Goal: Task Accomplishment & Management: Complete application form

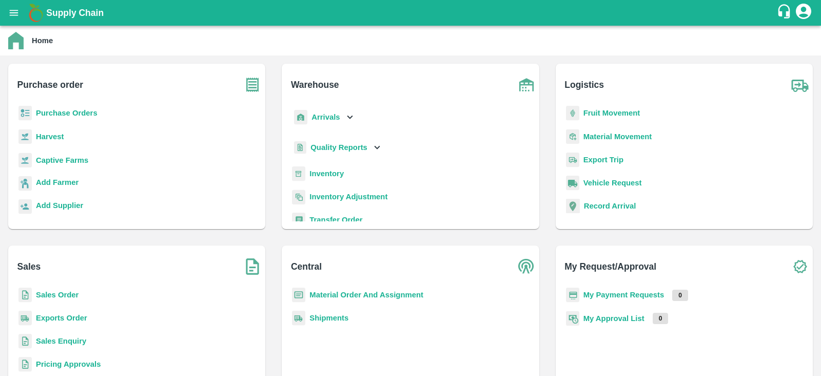
click at [63, 293] on b "Sales Order" at bounding box center [57, 294] width 43 height 8
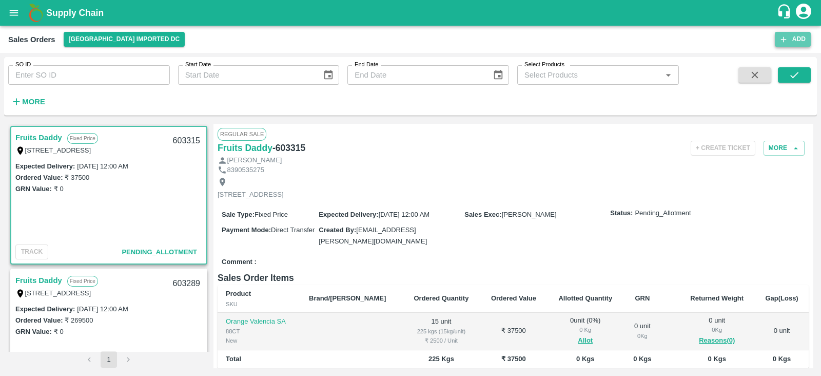
click at [795, 40] on button "Add" at bounding box center [793, 39] width 36 height 15
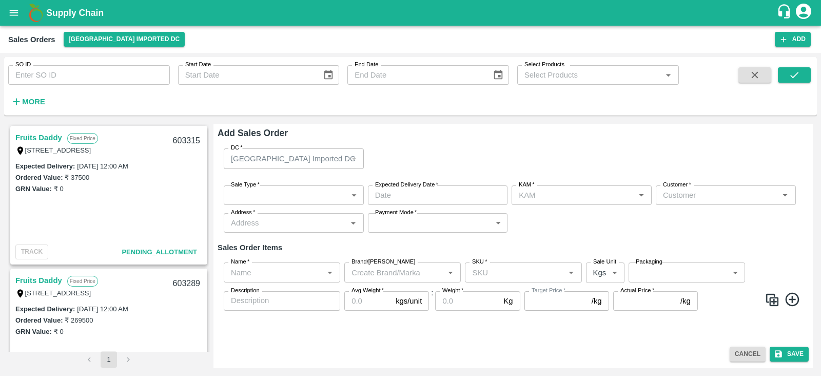
type input "[PERSON_NAME]"
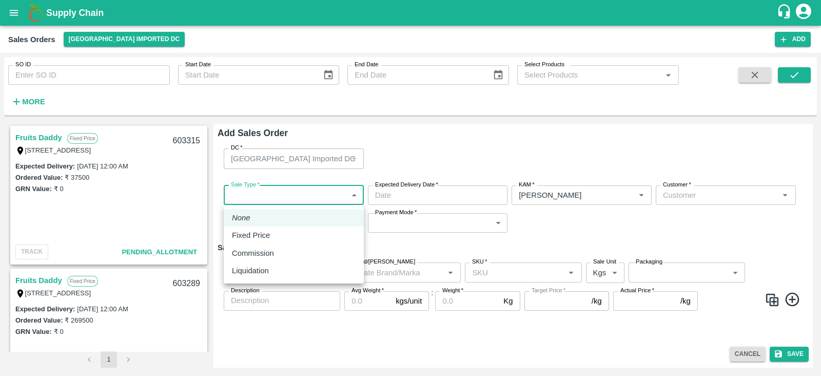
click at [310, 201] on body "Supply Chain Sales Orders [GEOGRAPHIC_DATA] Imported DC Add SO ID SO ID Start D…" at bounding box center [410, 188] width 821 height 376
click at [244, 238] on p "Fixed Price" at bounding box center [251, 234] width 38 height 11
type input "1"
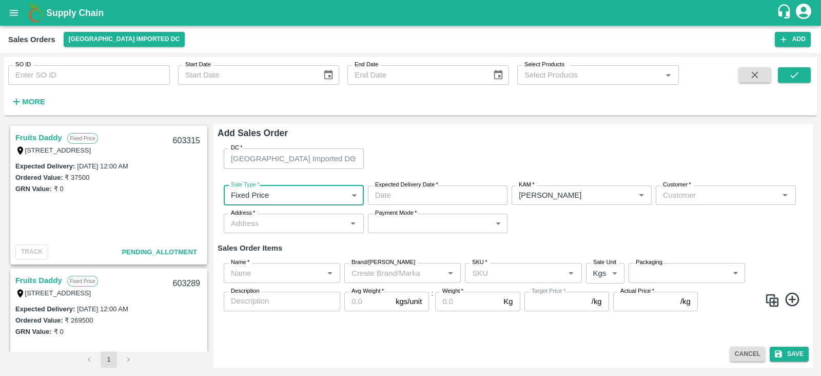
type input "DD/MM/YYYY hh:mm aa"
click at [398, 196] on input "DD/MM/YYYY hh:mm aa" at bounding box center [434, 194] width 133 height 19
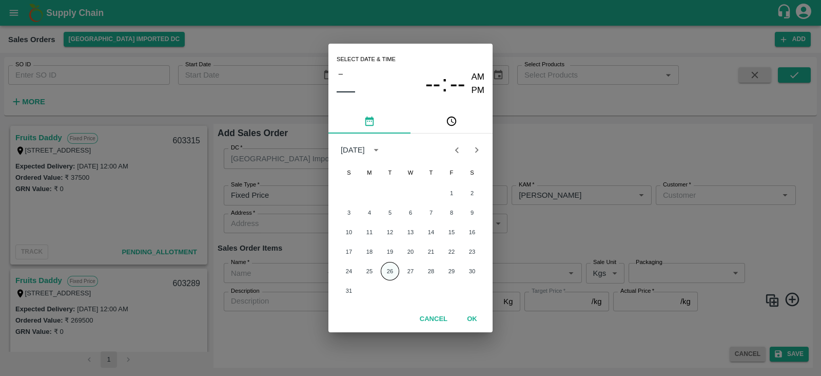
click at [389, 273] on button "26" at bounding box center [390, 271] width 18 height 18
type input "[DATE] 12:00 AM"
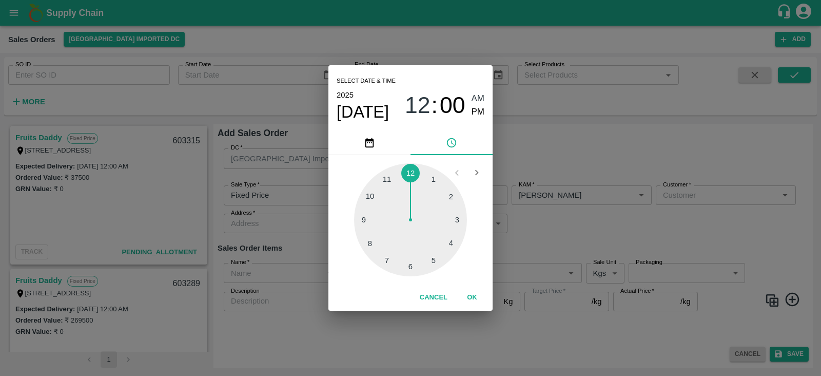
click at [576, 218] on div "Select date & time [DATE] 12 : 00 AM PM 1 2 3 4 5 6 7 8 9 10 11 12 Cancel OK" at bounding box center [410, 188] width 821 height 376
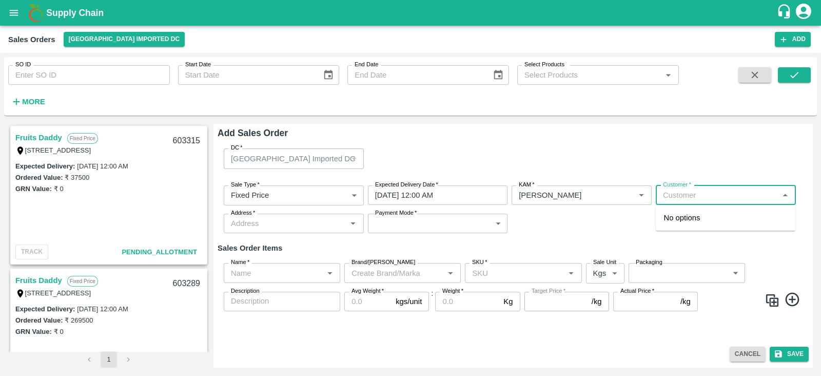
click at [700, 199] on input "Customer   *" at bounding box center [717, 194] width 117 height 13
click at [712, 219] on p "[PERSON_NAME] [PERSON_NAME]" at bounding box center [726, 223] width 124 height 23
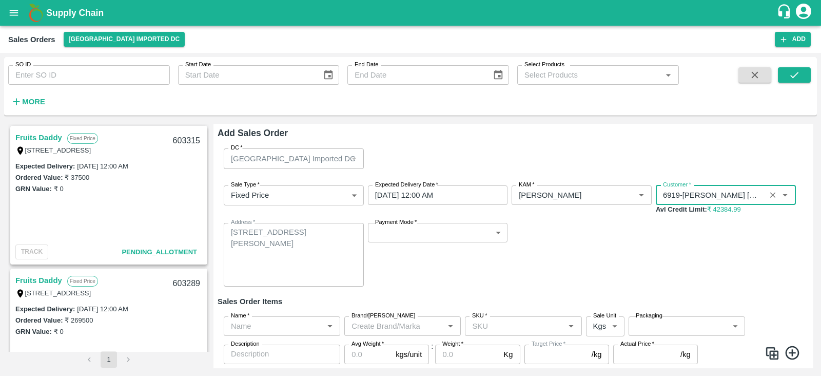
type input "6919-[PERSON_NAME] [PERSON_NAME]"
click at [641, 241] on div "Sale Type   * Fixed Price 1 Sale Type Expected Delivery Date   * [DATE] 12:00 A…" at bounding box center [513, 235] width 591 height 117
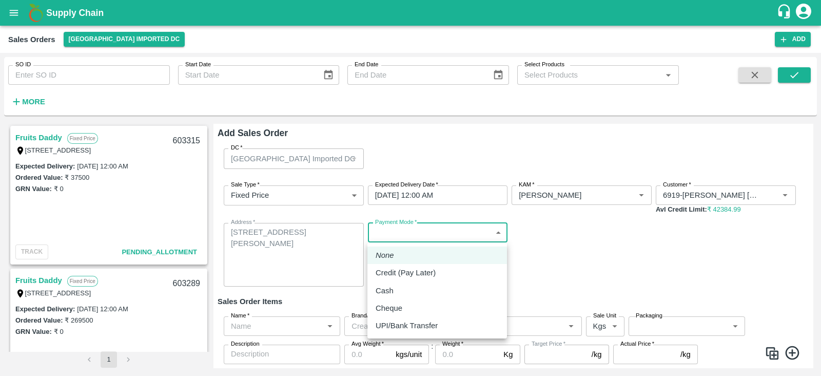
click at [472, 235] on body "Supply Chain Sales Orders [GEOGRAPHIC_DATA] Imported DC Add SO ID SO ID Start D…" at bounding box center [410, 188] width 821 height 376
click at [401, 322] on p "UPI/Bank Transfer" at bounding box center [407, 325] width 62 height 11
type input "Direct Transfer"
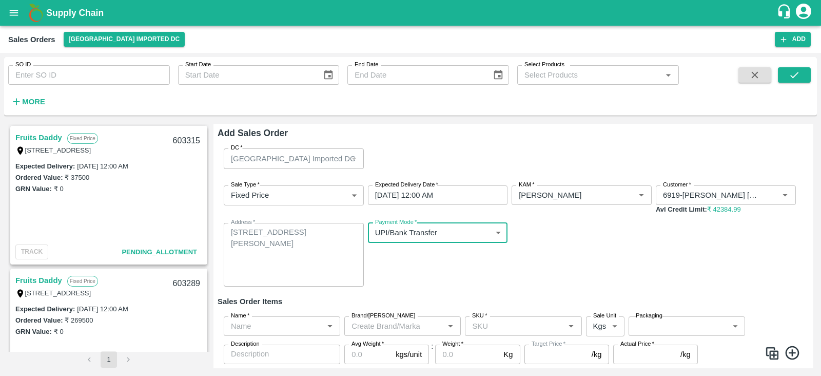
scroll to position [30, 0]
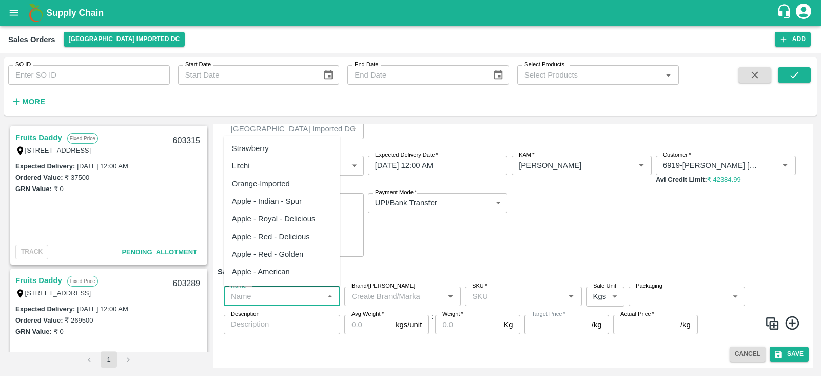
click at [267, 291] on input "Name   *" at bounding box center [273, 295] width 93 height 13
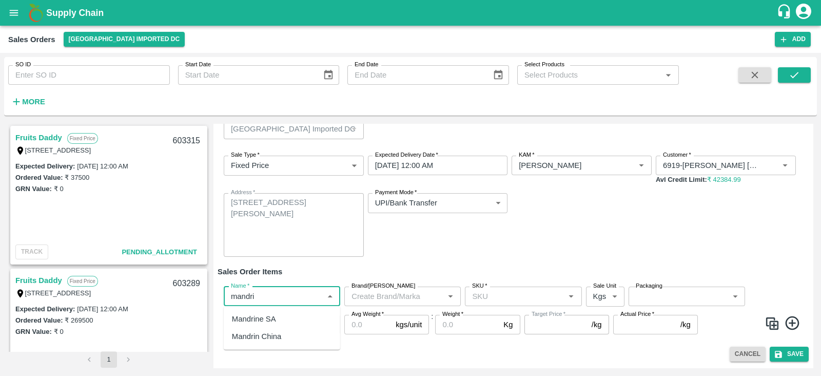
click at [276, 317] on div "Mandrine SA" at bounding box center [282, 318] width 116 height 17
type input "Mandrine SA"
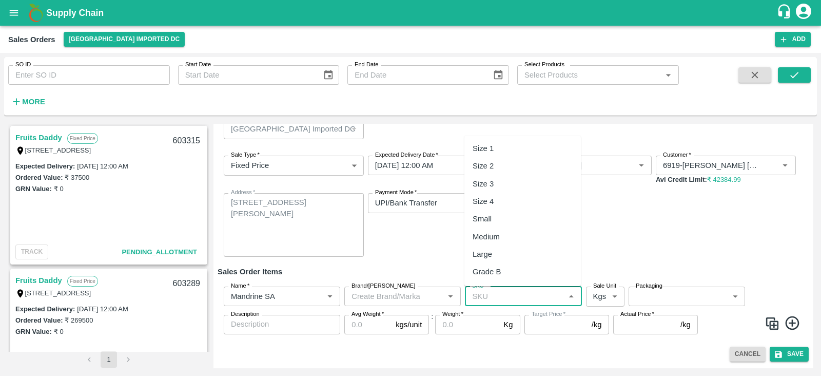
click at [512, 298] on input "SKU   *" at bounding box center [514, 295] width 93 height 13
click at [495, 317] on div "Size 3" at bounding box center [522, 318] width 116 height 17
type input "Size 3"
type input "NA"
type input "Size 3"
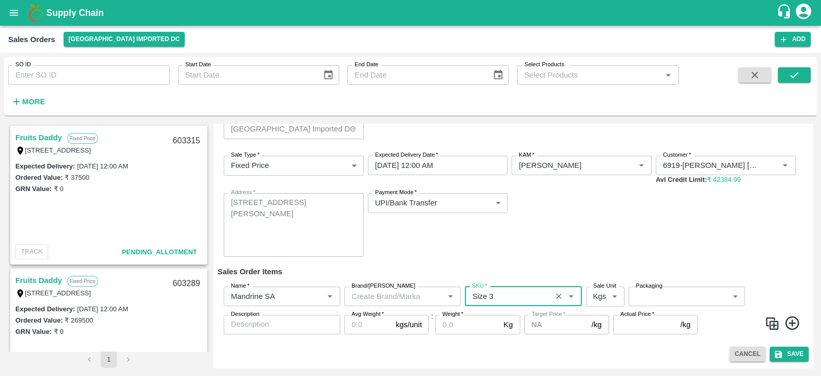
click at [613, 296] on body "Supply Chain Sales Orders [GEOGRAPHIC_DATA] Imported DC Add SO ID SO ID Start D…" at bounding box center [410, 188] width 821 height 376
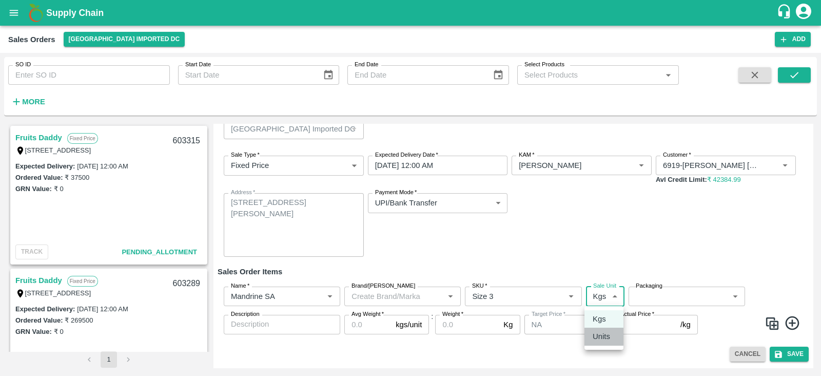
click at [603, 337] on p "Units" at bounding box center [601, 335] width 17 height 11
type input "2"
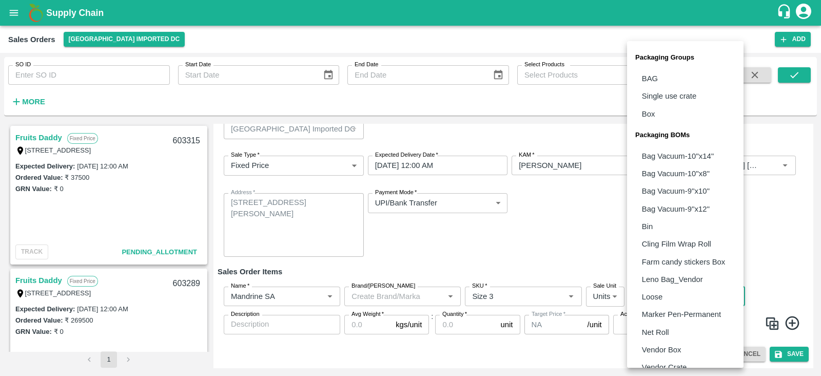
click at [675, 296] on body "Supply Chain Sales Orders [GEOGRAPHIC_DATA] Imported DC Add SO ID SO ID Start D…" at bounding box center [410, 188] width 821 height 376
click at [653, 116] on p "Box" at bounding box center [648, 113] width 13 height 11
type input "GRP/1"
click at [670, 296] on body "Supply Chain Sales Orders [GEOGRAPHIC_DATA] Imported DC Add SO ID SO ID Start D…" at bounding box center [410, 188] width 821 height 376
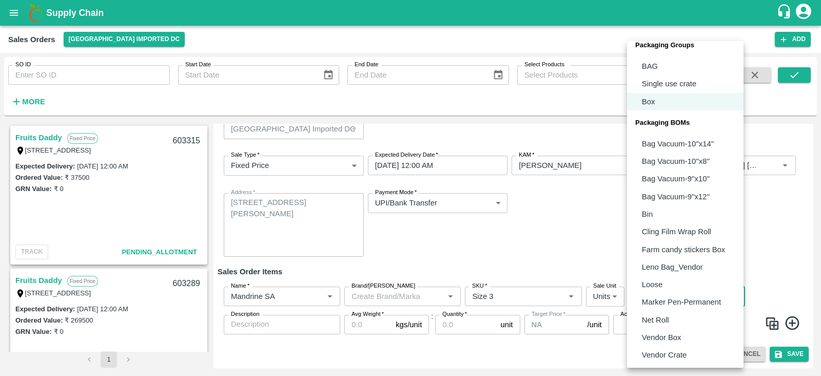
click at [591, 240] on div at bounding box center [410, 188] width 821 height 376
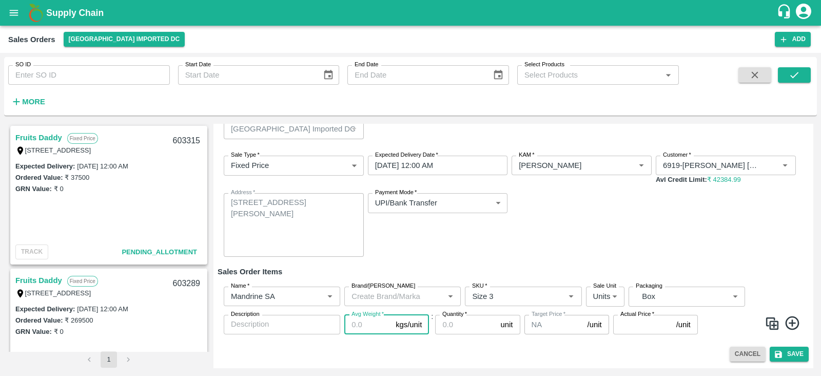
click at [376, 329] on input "Avg Weight   *" at bounding box center [367, 324] width 47 height 19
type input "10"
click at [464, 322] on input "Quantity   *" at bounding box center [465, 324] width 61 height 19
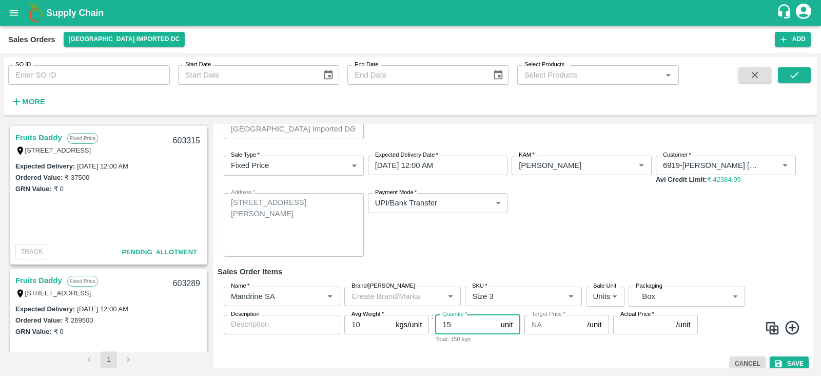
type input "15"
click at [632, 327] on input "Actual Price   *" at bounding box center [642, 324] width 59 height 19
type input "1680"
click at [742, 253] on div "Sale Type   * Fixed Price 1 Sale Type Expected Delivery Date   * [DATE] 12:00 A…" at bounding box center [513, 205] width 591 height 117
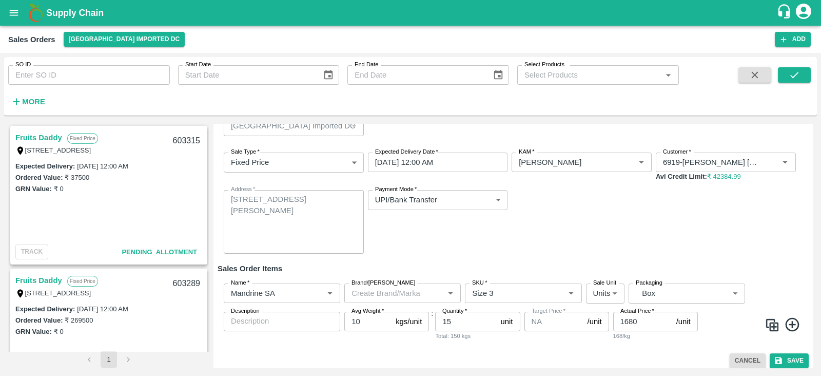
scroll to position [39, 0]
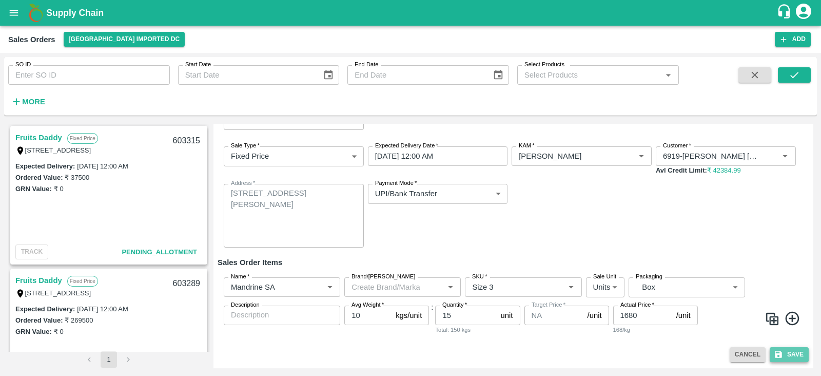
click at [794, 352] on button "Save" at bounding box center [789, 354] width 39 height 15
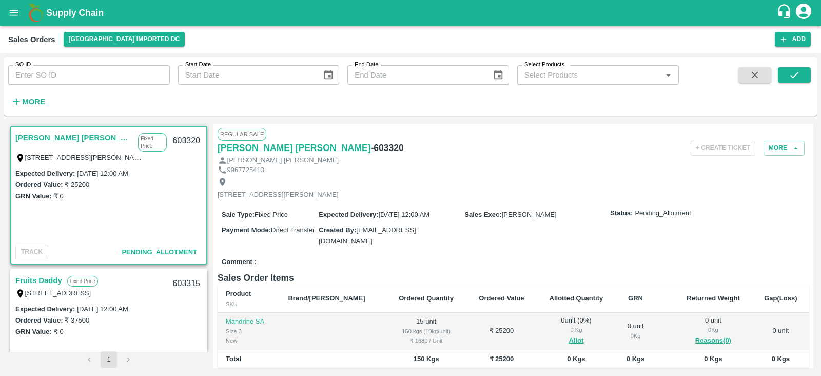
click at [371, 146] on h6 "- 603320" at bounding box center [387, 148] width 33 height 14
copy h6 "603320"
click at [796, 36] on button "Add" at bounding box center [793, 39] width 36 height 15
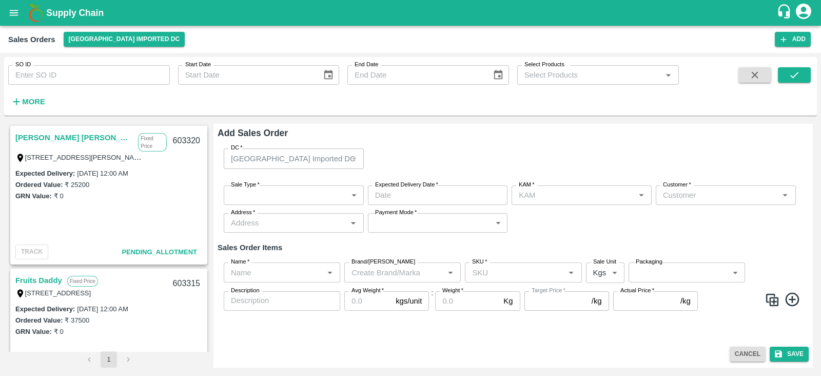
type input "[PERSON_NAME]"
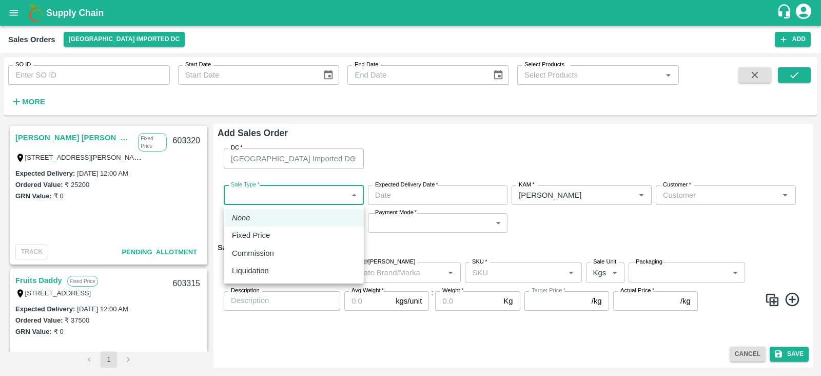
click at [288, 195] on body "Supply Chain Sales Orders [GEOGRAPHIC_DATA] Imported DC Add SO ID SO ID Start D…" at bounding box center [410, 188] width 821 height 376
click at [262, 234] on p "Fixed Price" at bounding box center [251, 234] width 38 height 11
type input "1"
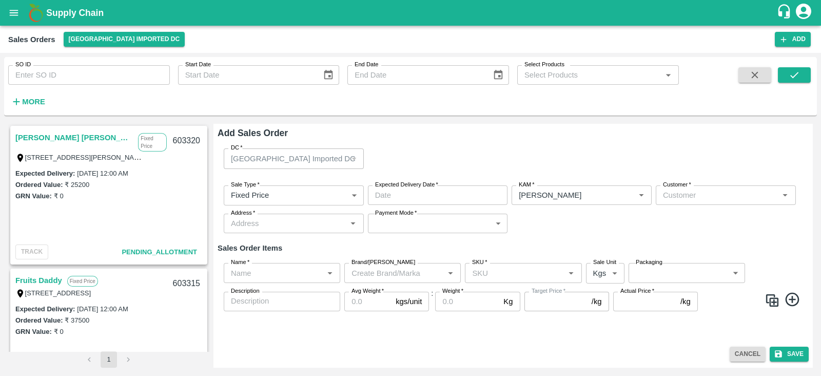
click at [429, 186] on label "Expected Delivery Date   *" at bounding box center [406, 185] width 63 height 8
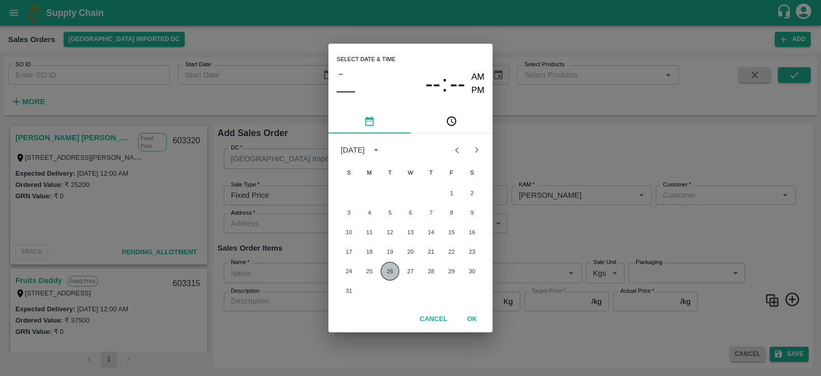
click at [391, 272] on button "26" at bounding box center [390, 271] width 18 height 18
type input "[DATE] 12:00 AM"
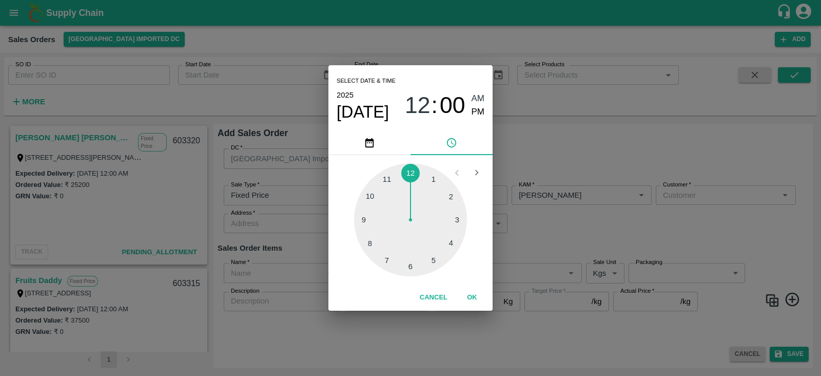
click at [584, 226] on div "Select date & time [DATE] 12 : 00 AM PM 1 2 3 4 5 6 7 8 9 10 11 12 Cancel OK" at bounding box center [410, 188] width 821 height 376
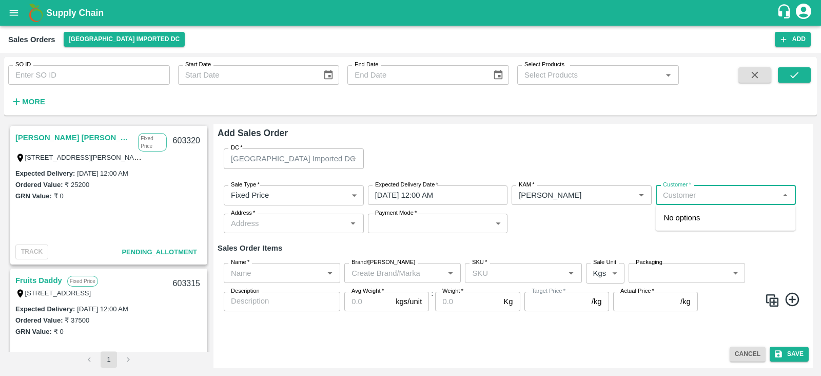
click at [713, 195] on input "Customer   *" at bounding box center [717, 194] width 117 height 13
click at [707, 226] on div "[PERSON_NAME] [PERSON_NAME] Liquidation" at bounding box center [726, 228] width 140 height 38
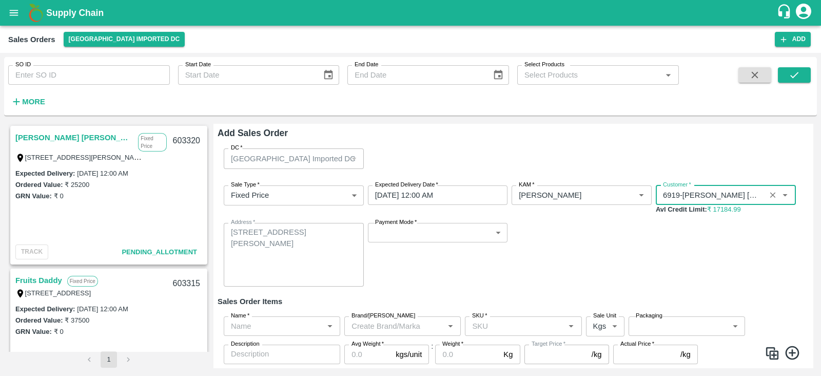
type input "6919-[PERSON_NAME] [PERSON_NAME]"
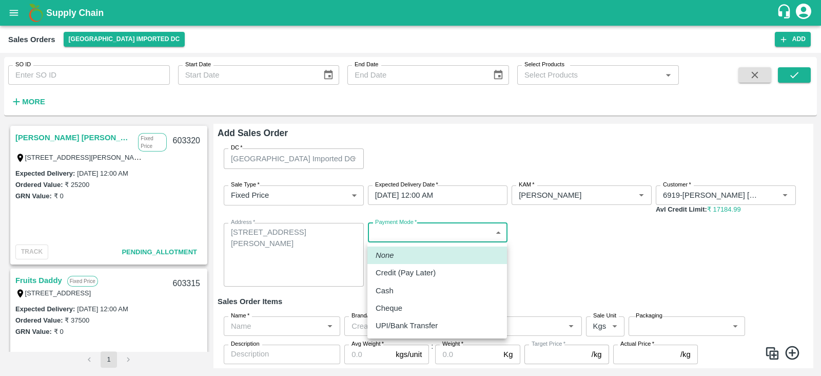
click at [464, 232] on body "Supply Chain Sales Orders [GEOGRAPHIC_DATA] Imported DC Add SO ID SO ID Start D…" at bounding box center [410, 188] width 821 height 376
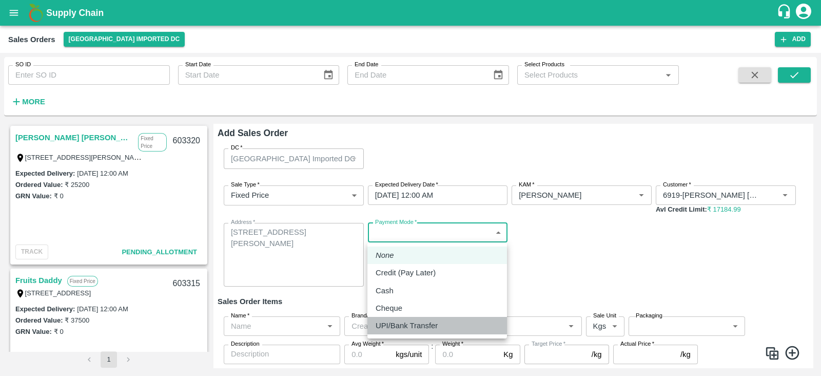
click at [408, 327] on p "UPI/Bank Transfer" at bounding box center [407, 325] width 62 height 11
type input "Direct Transfer"
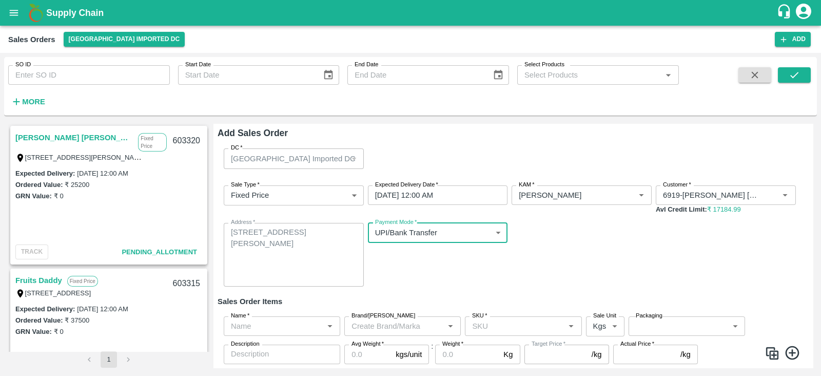
scroll to position [30, 0]
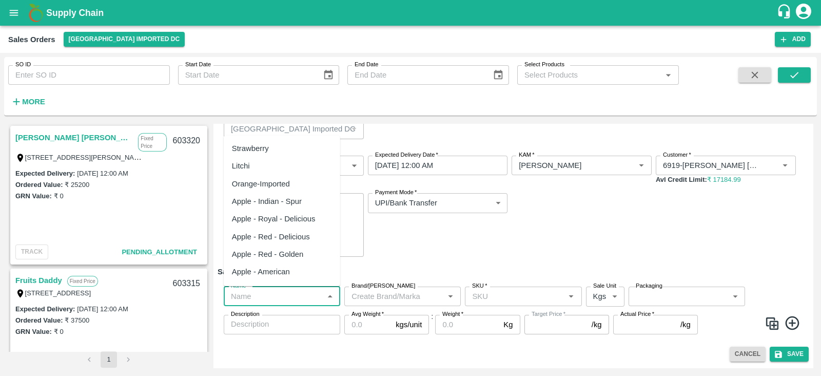
click at [279, 298] on input "Name   *" at bounding box center [273, 295] width 93 height 13
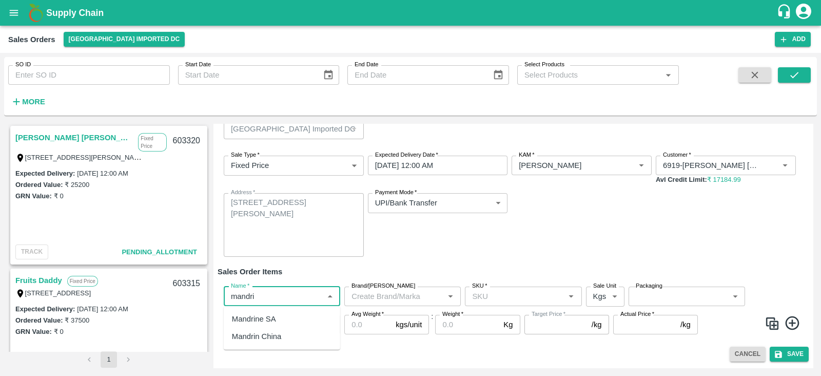
click at [262, 316] on div "Mandrine SA" at bounding box center [254, 318] width 44 height 11
type input "Mandrine SA"
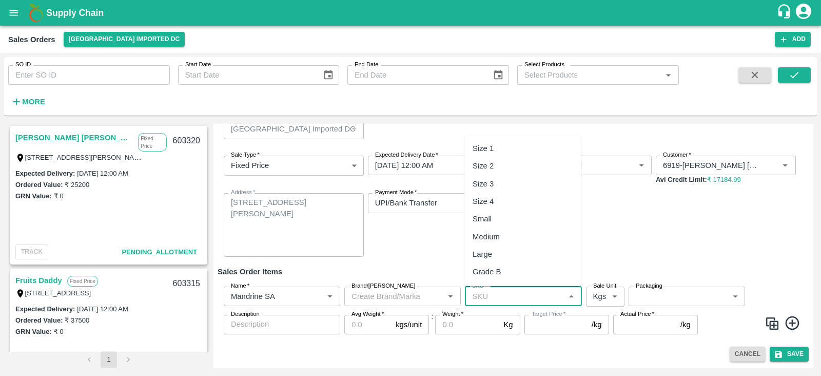
click at [523, 296] on input "SKU   *" at bounding box center [514, 295] width 93 height 13
click at [503, 314] on div "Size 3" at bounding box center [522, 318] width 116 height 17
type input "Size 3"
type input "NA"
type input "Size 3"
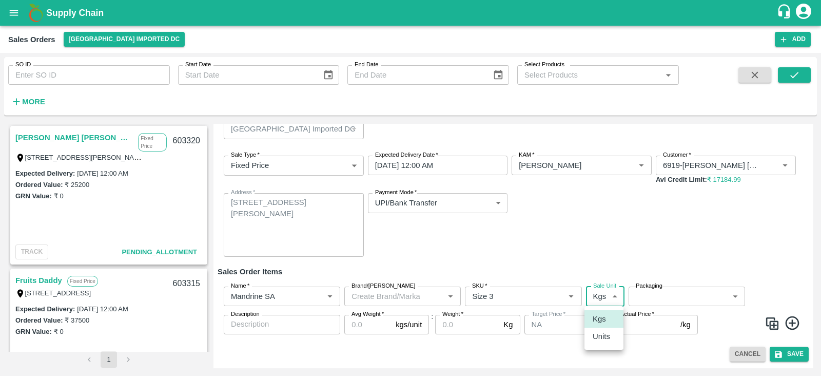
click at [605, 299] on body "Supply Chain Sales Orders [GEOGRAPHIC_DATA] Imported DC Add SO ID SO ID Start D…" at bounding box center [410, 188] width 821 height 376
click at [601, 335] on p "Units" at bounding box center [601, 335] width 17 height 11
type input "2"
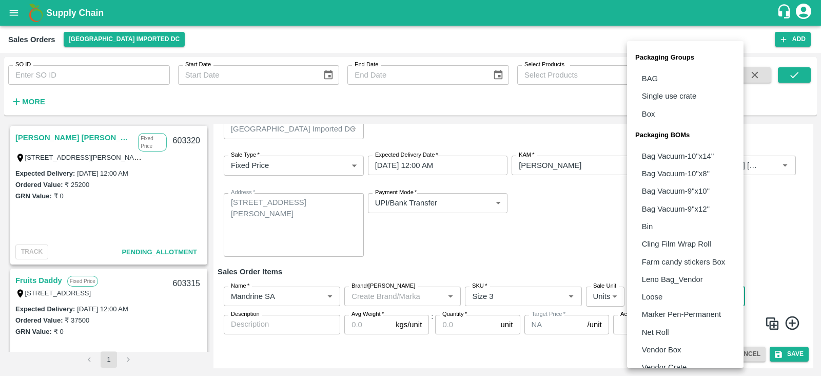
click at [694, 295] on body "Supply Chain Sales Orders [GEOGRAPHIC_DATA] Imported DC Add SO ID SO ID Start D…" at bounding box center [410, 188] width 821 height 376
click at [659, 114] on li "Box" at bounding box center [685, 113] width 116 height 17
type input "GRP/1"
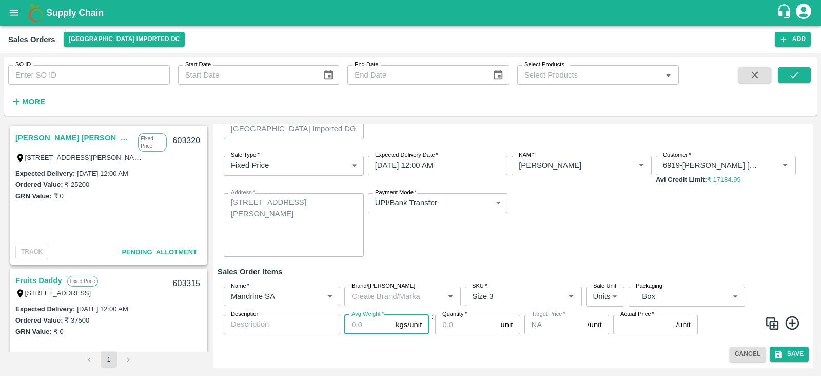
click at [375, 328] on input "Avg Weight   *" at bounding box center [367, 324] width 47 height 19
type input "10"
click at [464, 329] on input "Quantity   *" at bounding box center [465, 324] width 61 height 19
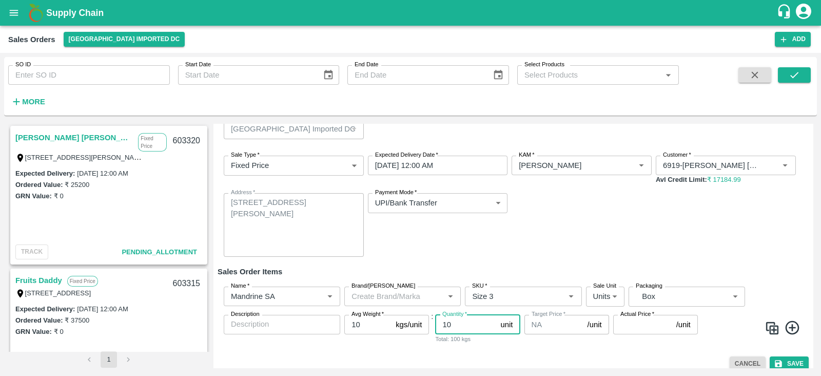
type input "10"
click at [645, 326] on input "Actual Price   *" at bounding box center [642, 324] width 59 height 19
type input "1680"
click at [735, 250] on div "Sale Type   * Fixed Price 1 Sale Type Expected Delivery Date   * [DATE] 12:00 A…" at bounding box center [513, 205] width 591 height 117
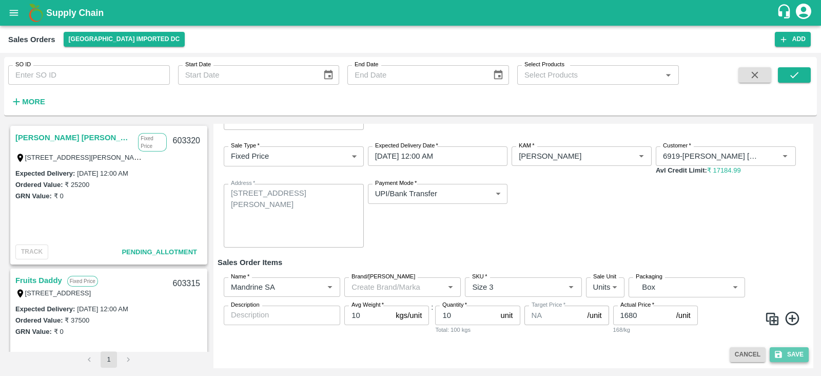
click at [787, 354] on button "Save" at bounding box center [789, 354] width 39 height 15
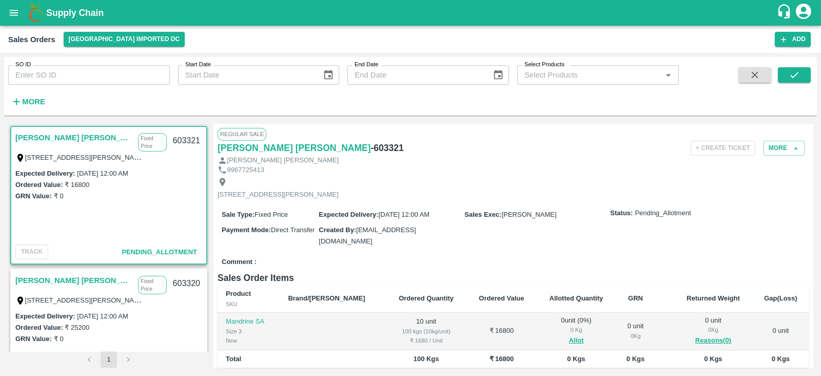
click at [70, 277] on link "[PERSON_NAME] [PERSON_NAME]" at bounding box center [73, 279] width 117 height 13
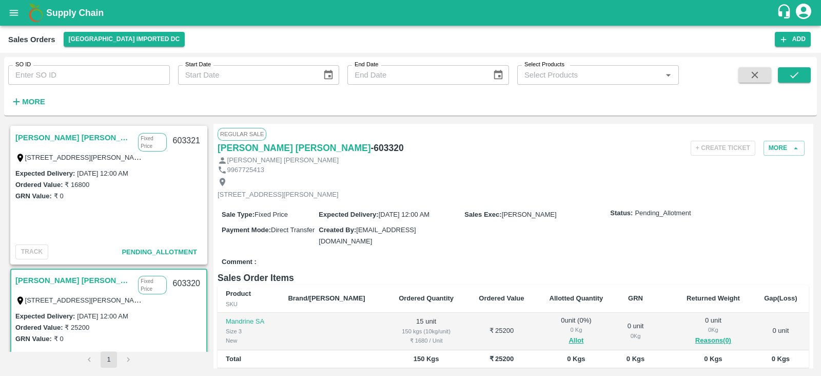
click at [371, 149] on h6 "- 603320" at bounding box center [387, 148] width 33 height 14
copy h6 "603320"
click at [60, 134] on link "[PERSON_NAME] [PERSON_NAME]" at bounding box center [73, 137] width 117 height 13
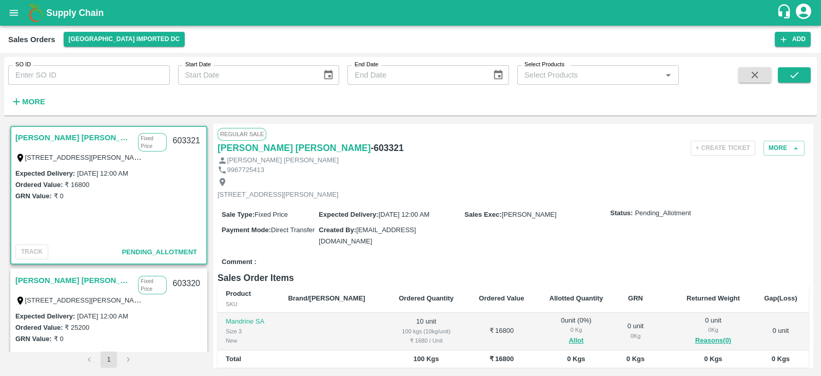
click at [371, 145] on h6 "- 603321" at bounding box center [387, 148] width 33 height 14
copy h6 "603321"
click at [462, 153] on div "+ Create Ticket More" at bounding box center [612, 148] width 394 height 15
